Goal: Book appointment/travel/reservation

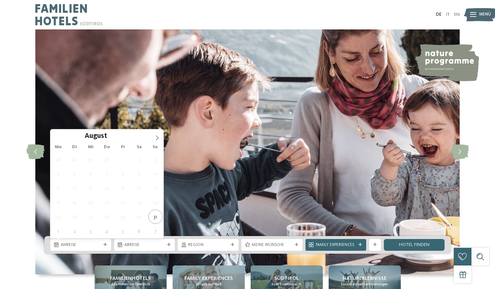
click at [79, 246] on span "Anreise" at bounding box center [81, 245] width 40 height 6
click at [157, 133] on span at bounding box center [157, 135] width 13 height 13
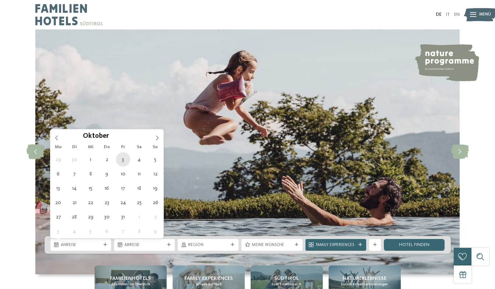
type div "[DATE]"
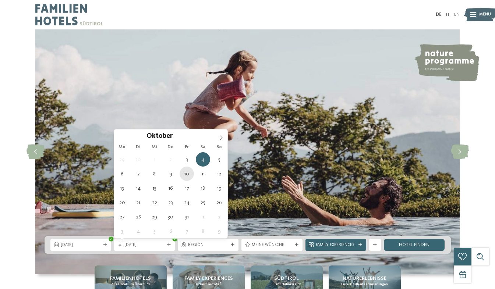
type div "10.10.2025"
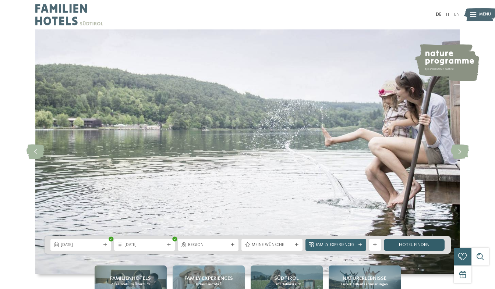
click at [405, 243] on link "Hotel finden" at bounding box center [414, 245] width 61 height 12
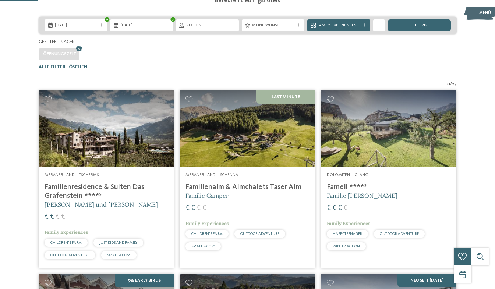
scroll to position [120, 0]
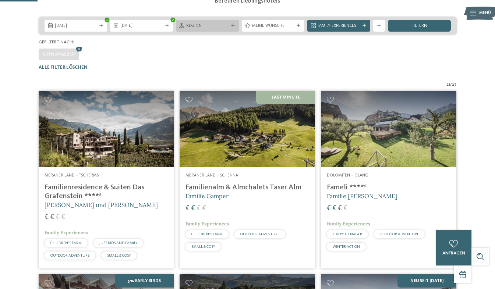
click at [230, 32] on div "Region" at bounding box center [207, 26] width 63 height 12
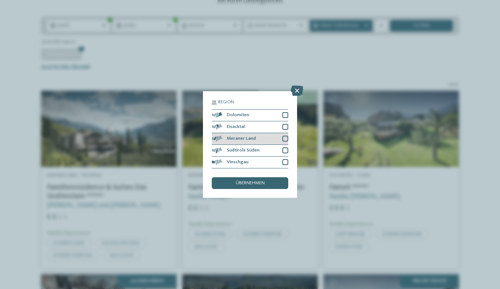
click at [286, 136] on div at bounding box center [285, 139] width 6 height 6
click at [254, 183] on span "übernehmen" at bounding box center [250, 183] width 29 height 5
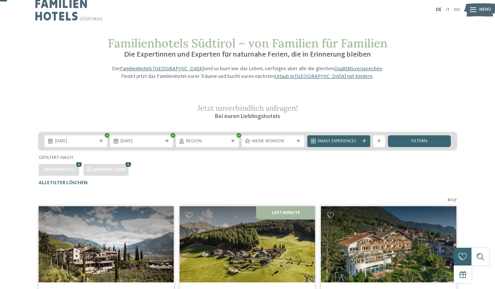
scroll to position [0, 0]
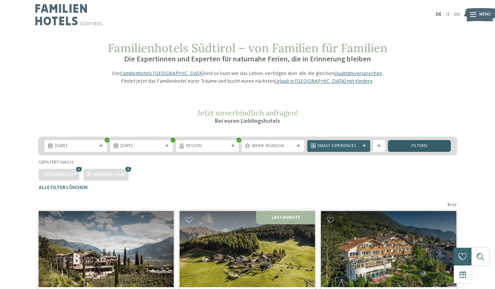
click at [414, 149] on span "filtern" at bounding box center [419, 146] width 16 height 5
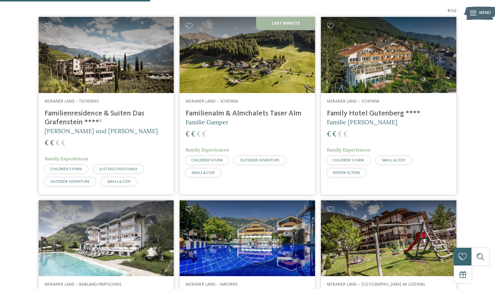
scroll to position [195, 0]
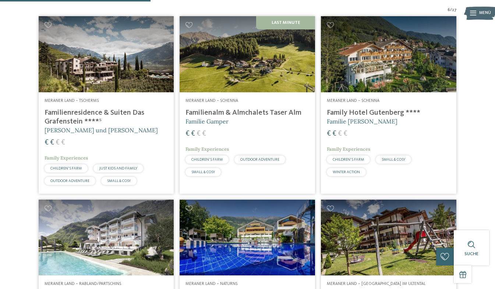
click at [215, 117] on h4 "Familienalm & Almchalets Taser Alm" at bounding box center [247, 112] width 124 height 9
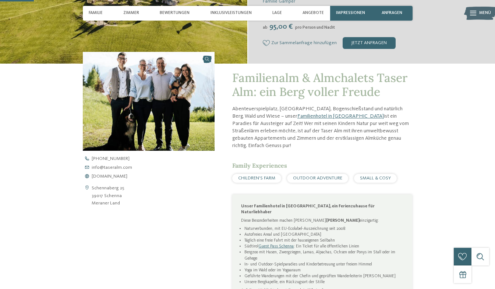
scroll to position [162, 0]
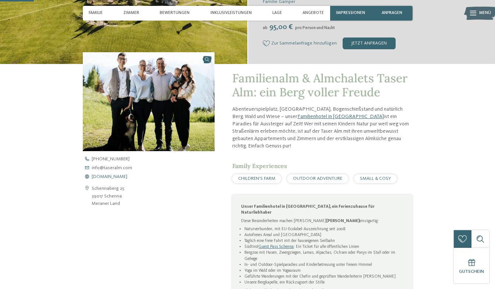
click at [100, 178] on span "www.taseralm.com" at bounding box center [110, 177] width 36 height 5
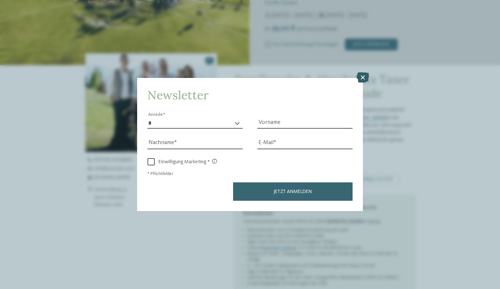
click at [363, 79] on icon at bounding box center [363, 77] width 13 height 10
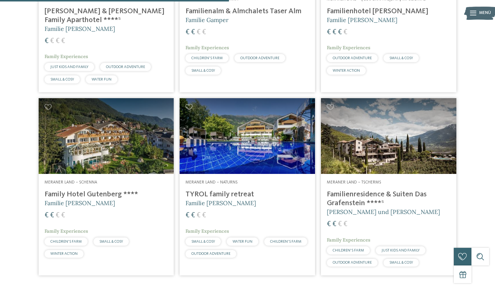
scroll to position [297, 0]
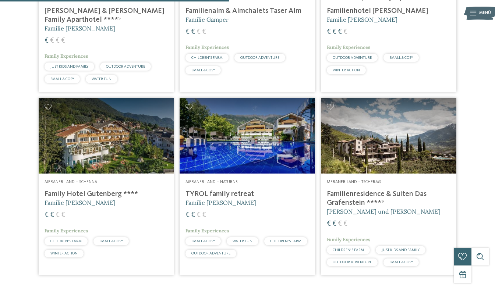
click at [349, 215] on span "[PERSON_NAME] und [PERSON_NAME]" at bounding box center [383, 211] width 113 height 7
drag, startPoint x: 349, startPoint y: 218, endPoint x: 484, endPoint y: 144, distance: 153.7
click at [484, 144] on div "6 / 27 Meraner Land – Rabland/Partschins Heidi & Edith Family Aparthotel ****ˢ …" at bounding box center [247, 91] width 488 height 372
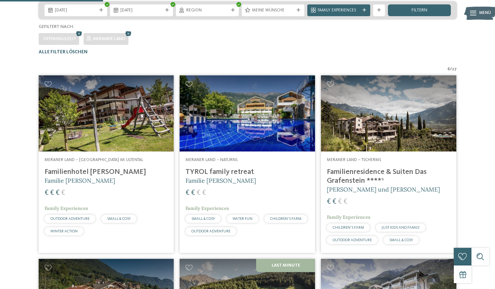
scroll to position [132, 0]
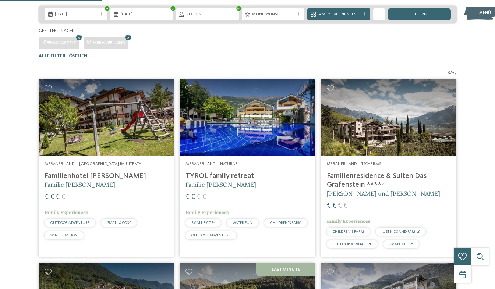
click at [371, 189] on h4 "Familienresidence & Suiten Das Grafenstein ****ˢ" at bounding box center [389, 181] width 124 height 18
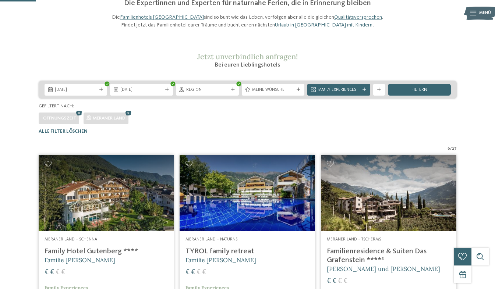
scroll to position [40, 0]
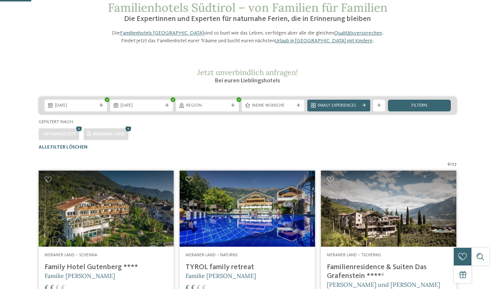
click at [131, 133] on icon at bounding box center [128, 129] width 9 height 8
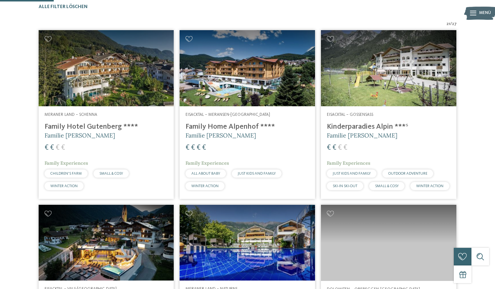
scroll to position [182, 0]
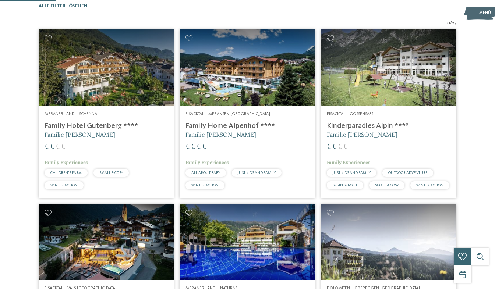
click at [433, 266] on img at bounding box center [388, 242] width 135 height 76
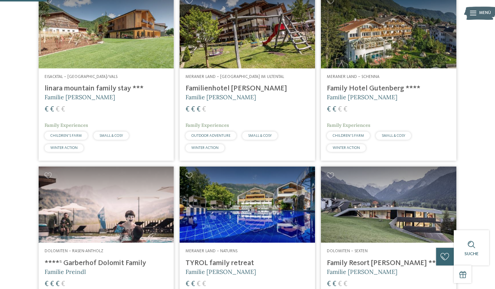
scroll to position [183, 0]
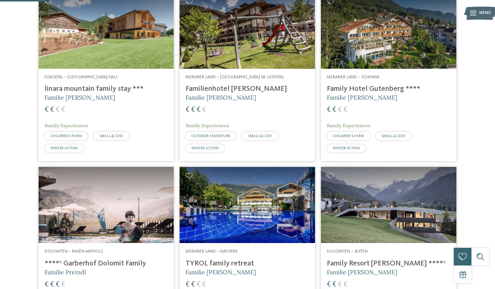
click at [358, 93] on h4 "Family Hotel Gutenberg ****" at bounding box center [389, 89] width 124 height 9
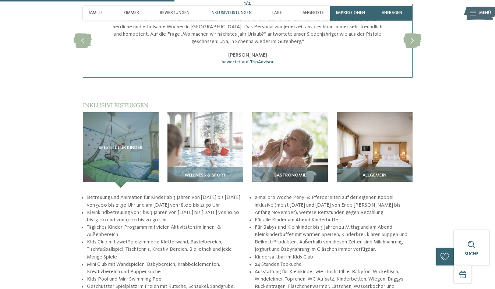
scroll to position [707, 0]
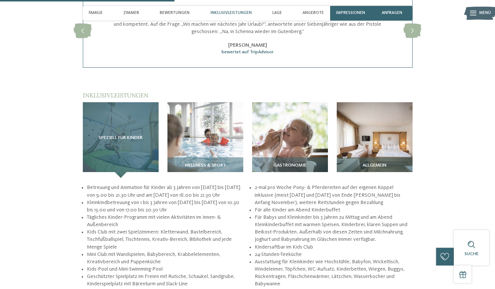
click at [108, 138] on span "Speziell für Kinder" at bounding box center [121, 137] width 44 height 5
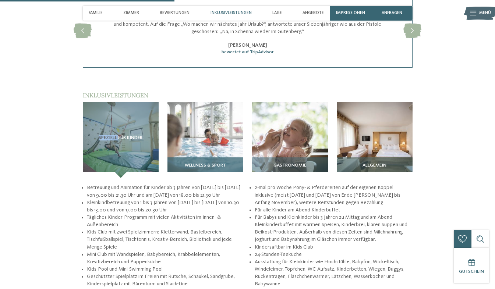
click at [211, 150] on img at bounding box center [205, 140] width 76 height 76
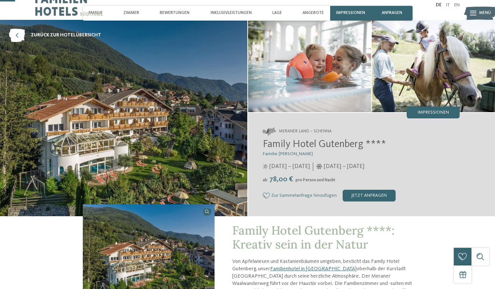
scroll to position [0, 0]
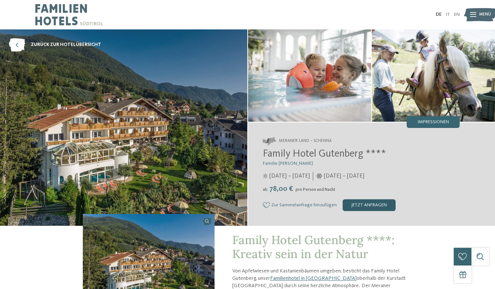
click at [363, 204] on div "jetzt anfragen" at bounding box center [368, 205] width 53 height 12
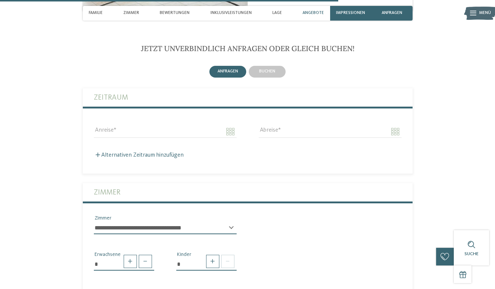
scroll to position [1356, 0]
